Goal: Complete application form: Complete application form

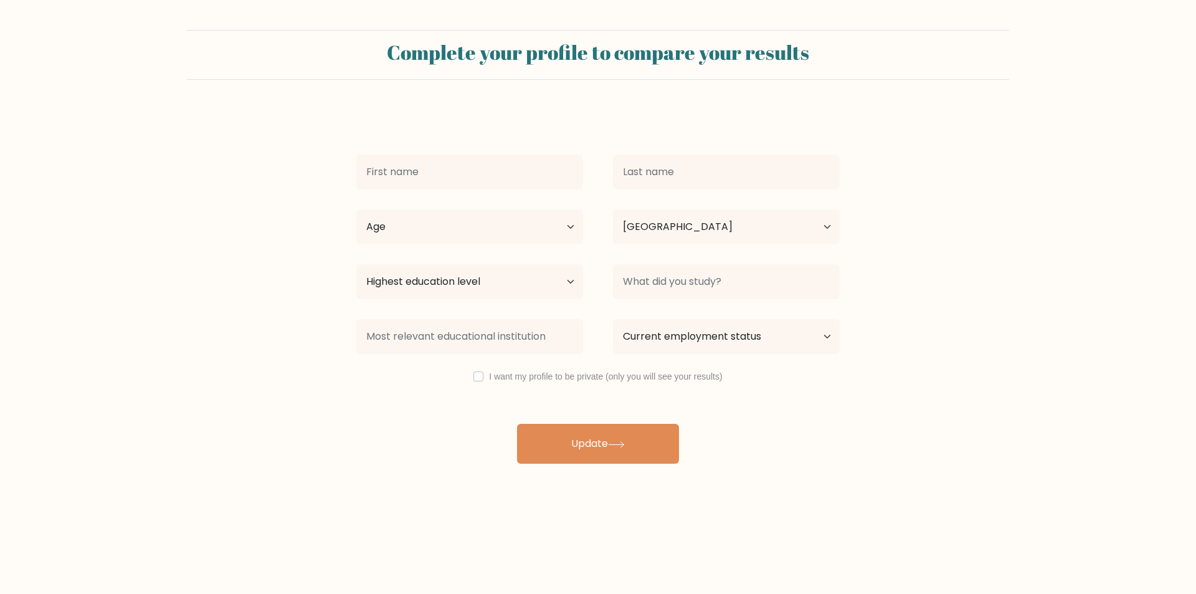
select select "UA"
